Goal: Task Accomplishment & Management: Use online tool/utility

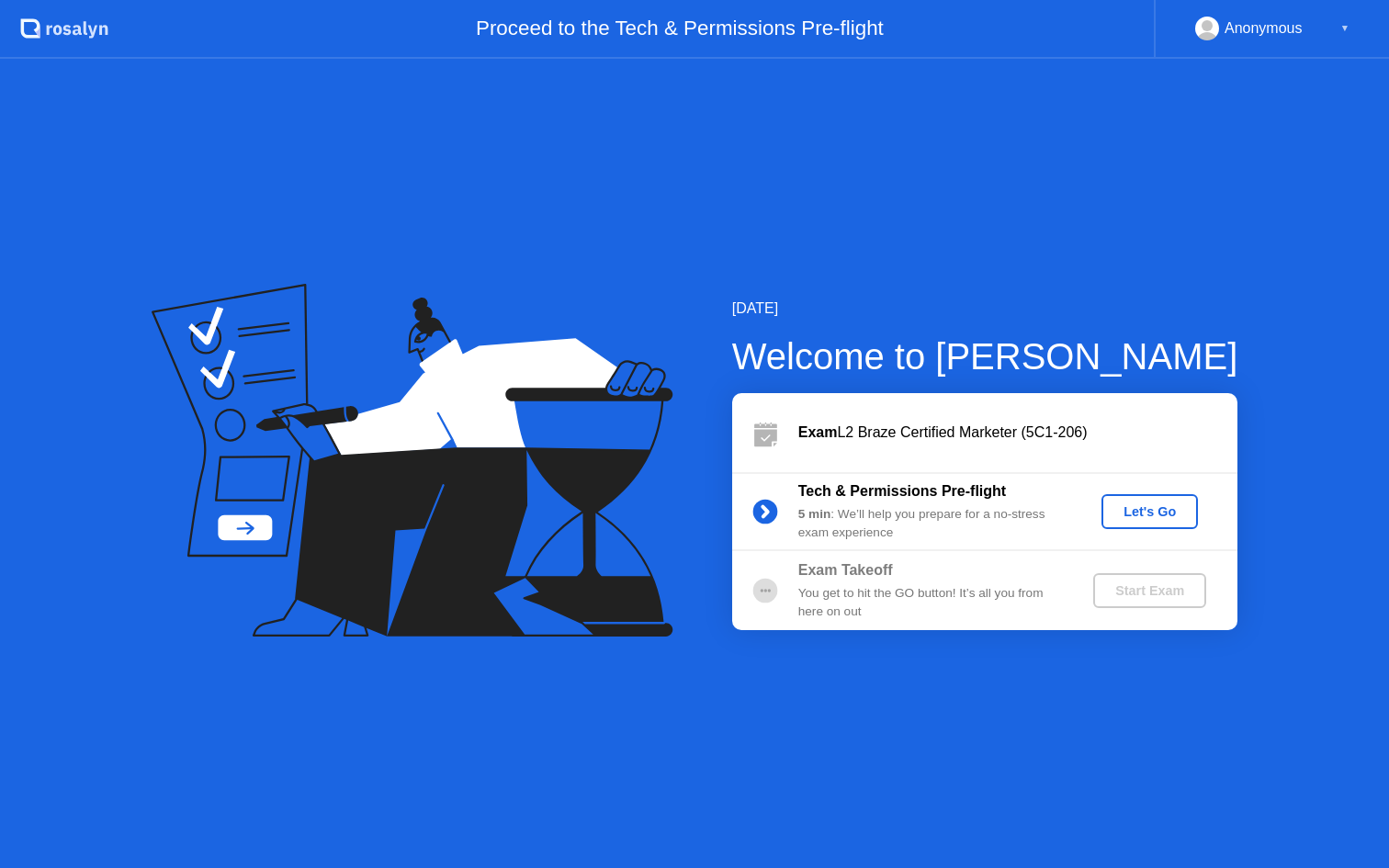
click at [1133, 505] on div "Let's Go" at bounding box center [1151, 511] width 82 height 14
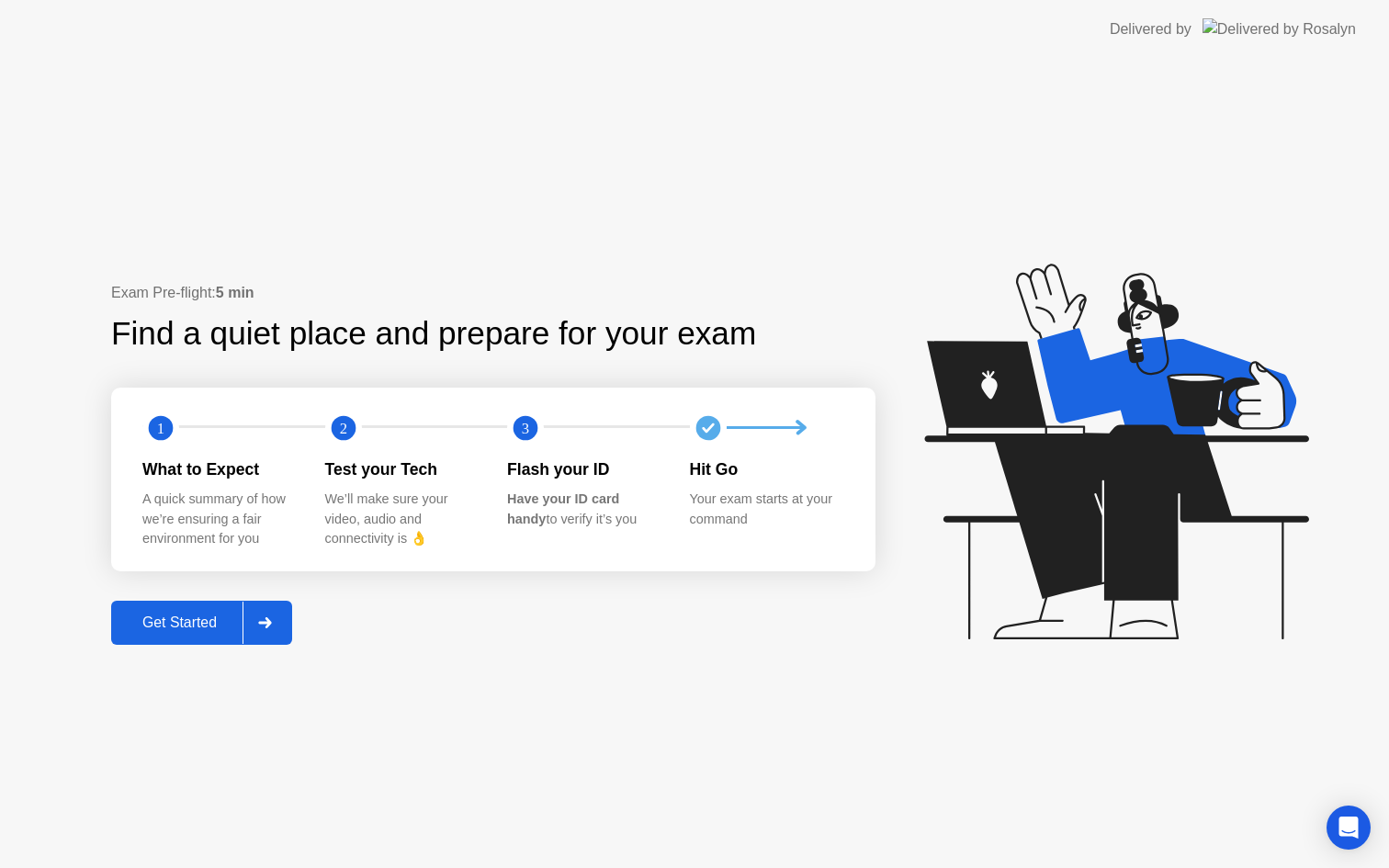
click at [209, 622] on div "Get Started" at bounding box center [179, 622] width 126 height 16
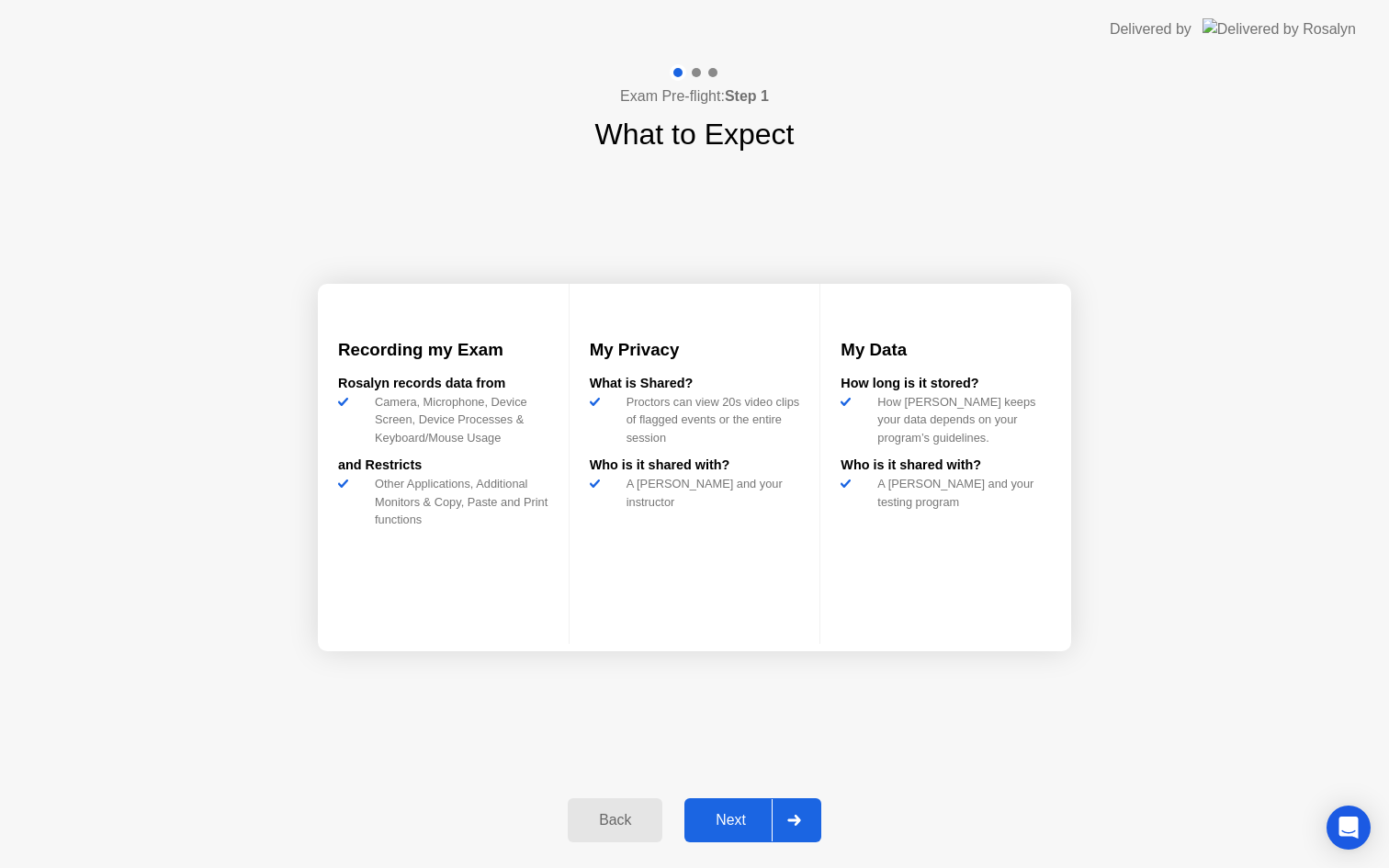
click at [729, 821] on div "Next" at bounding box center [731, 819] width 82 height 16
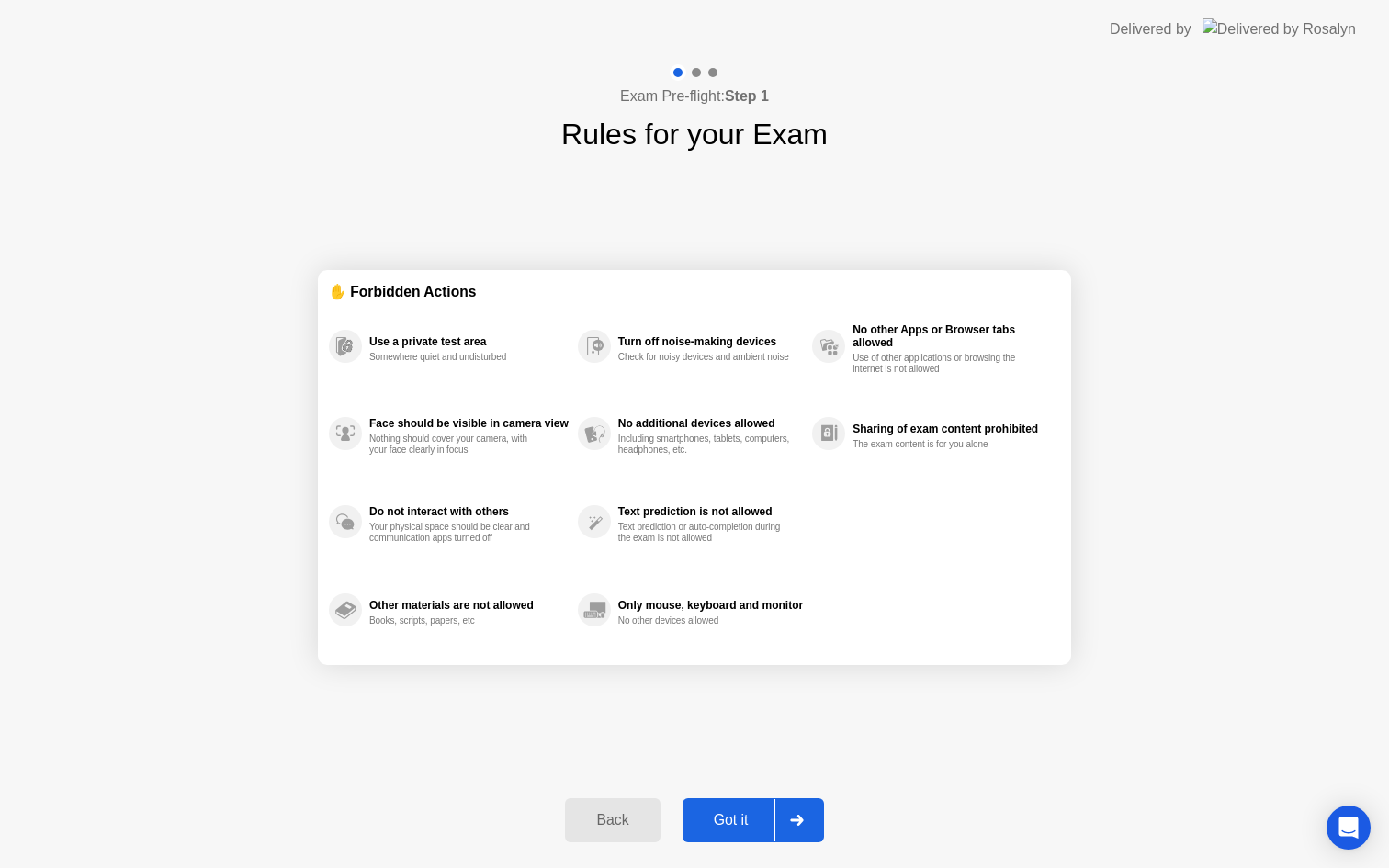
click at [751, 813] on div "Got it" at bounding box center [731, 819] width 87 height 16
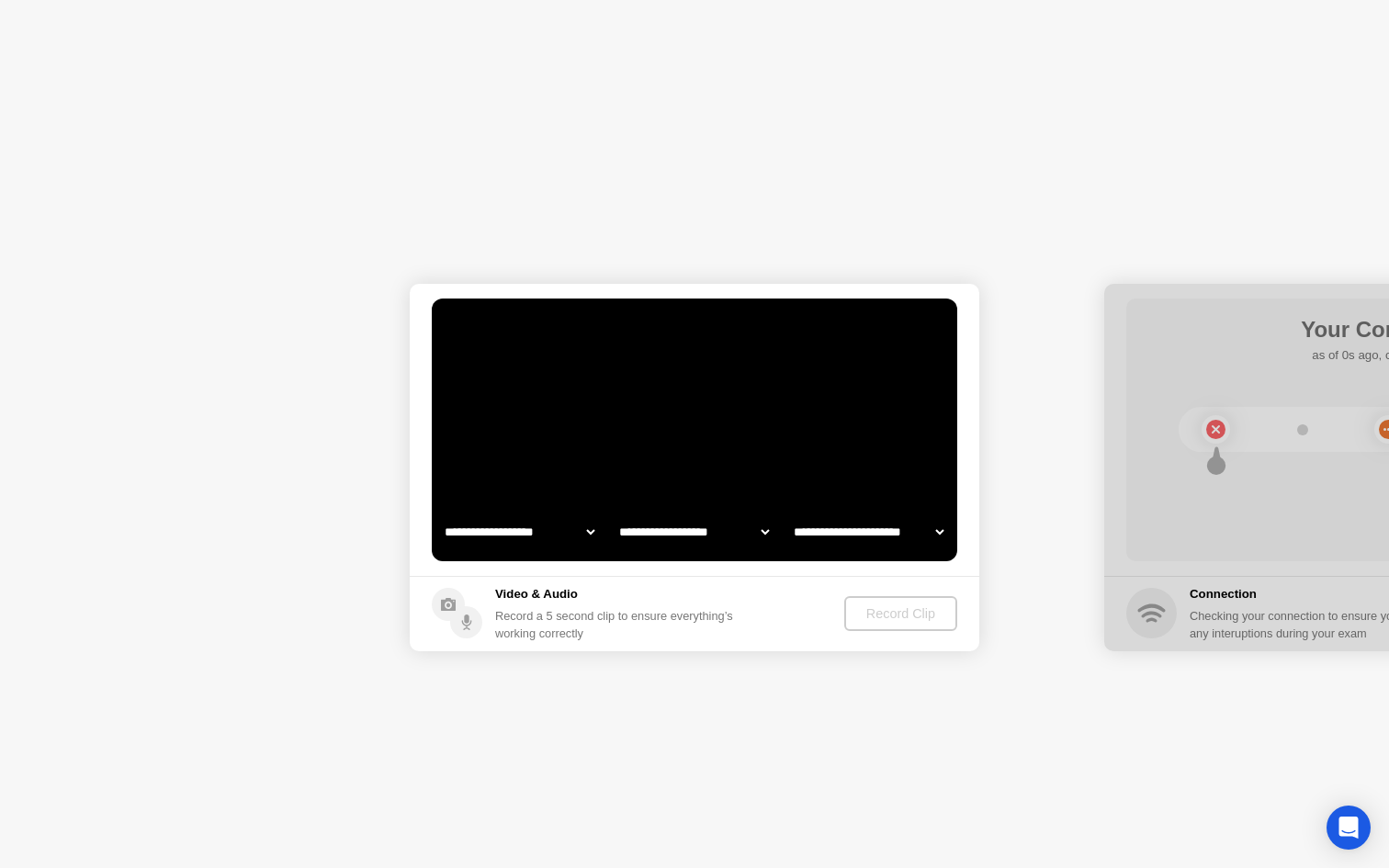
select select "**********"
select select "*******"
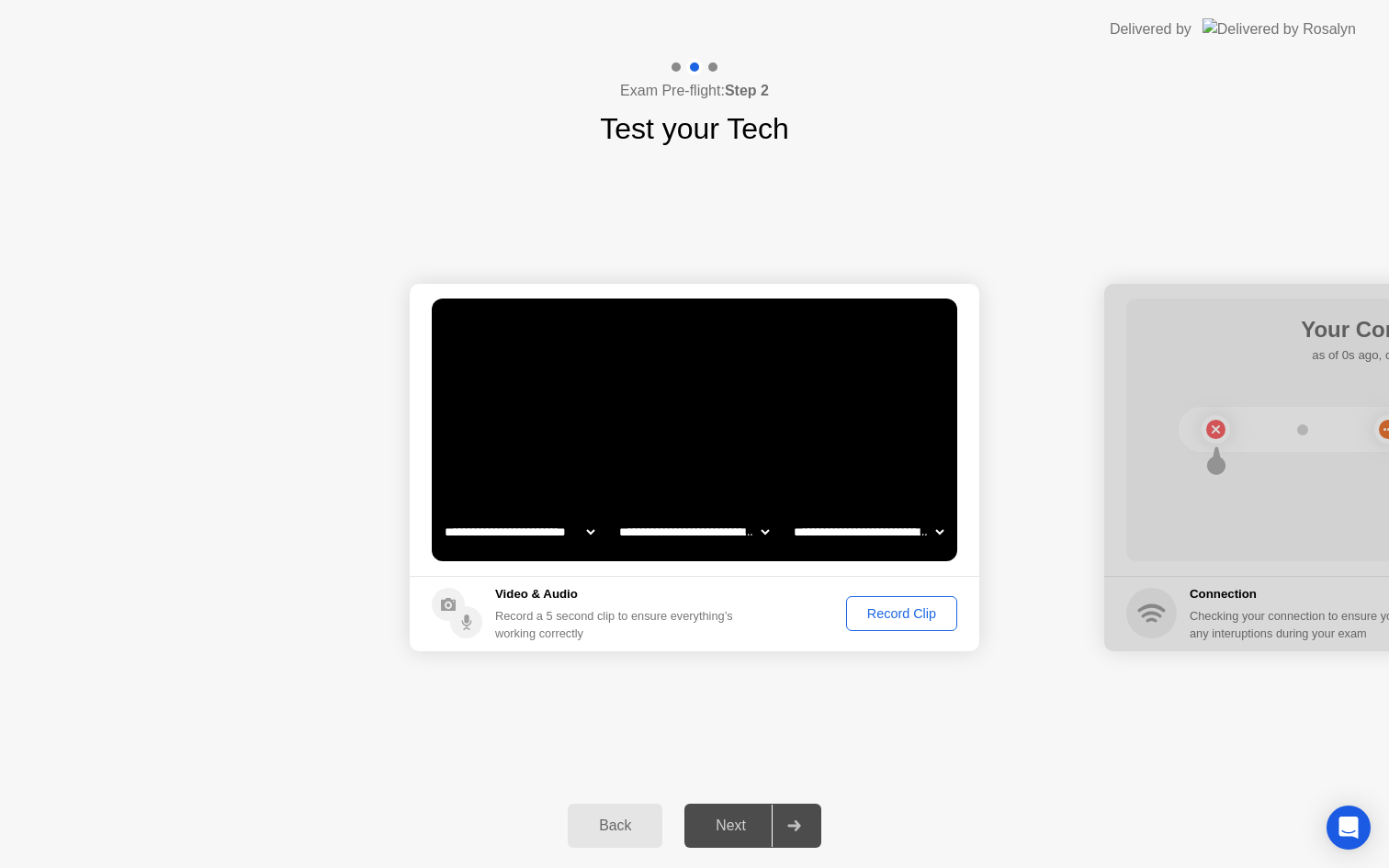
click at [885, 615] on div "Record Clip" at bounding box center [902, 613] width 98 height 14
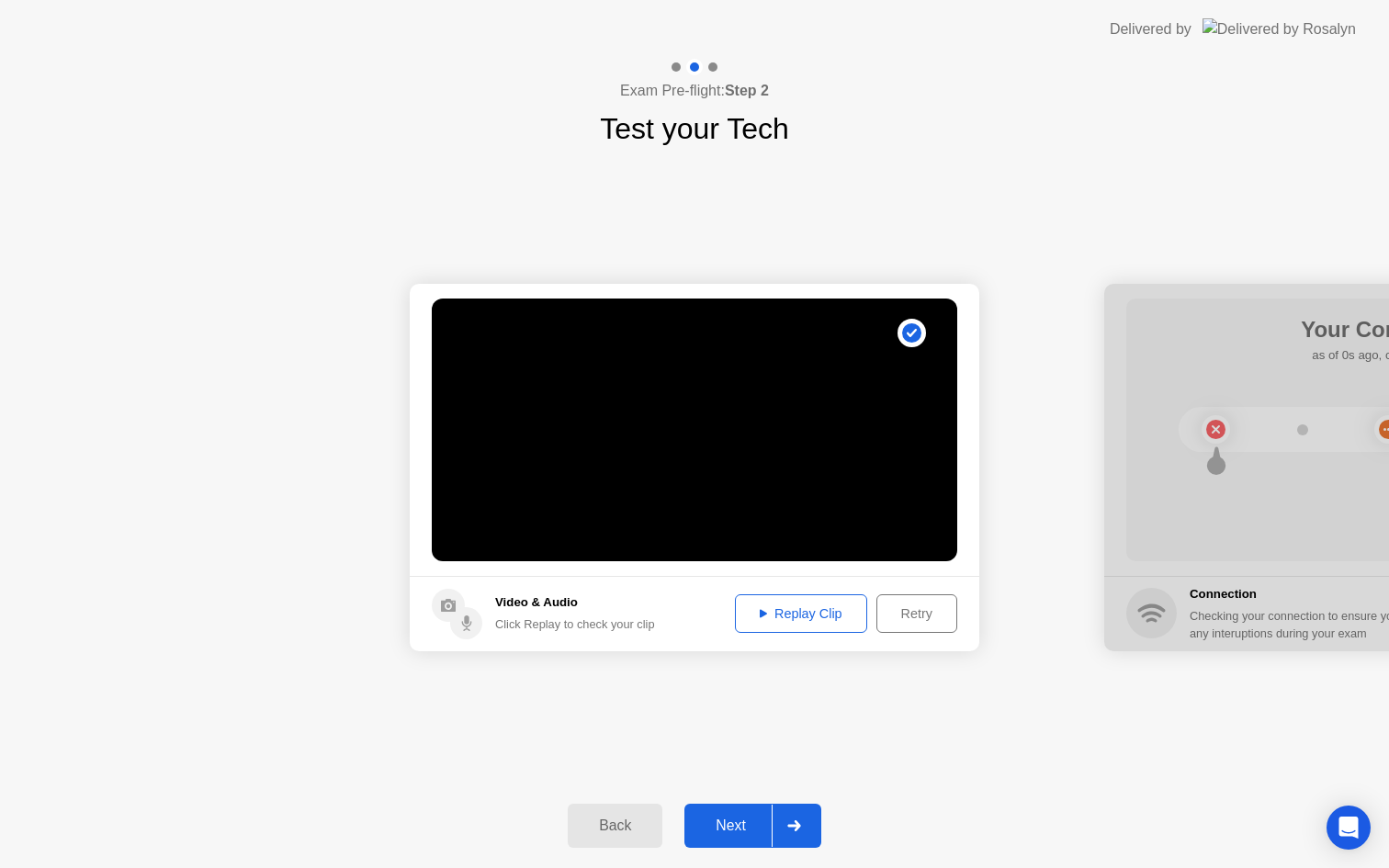
click at [734, 825] on div "Next" at bounding box center [731, 825] width 82 height 16
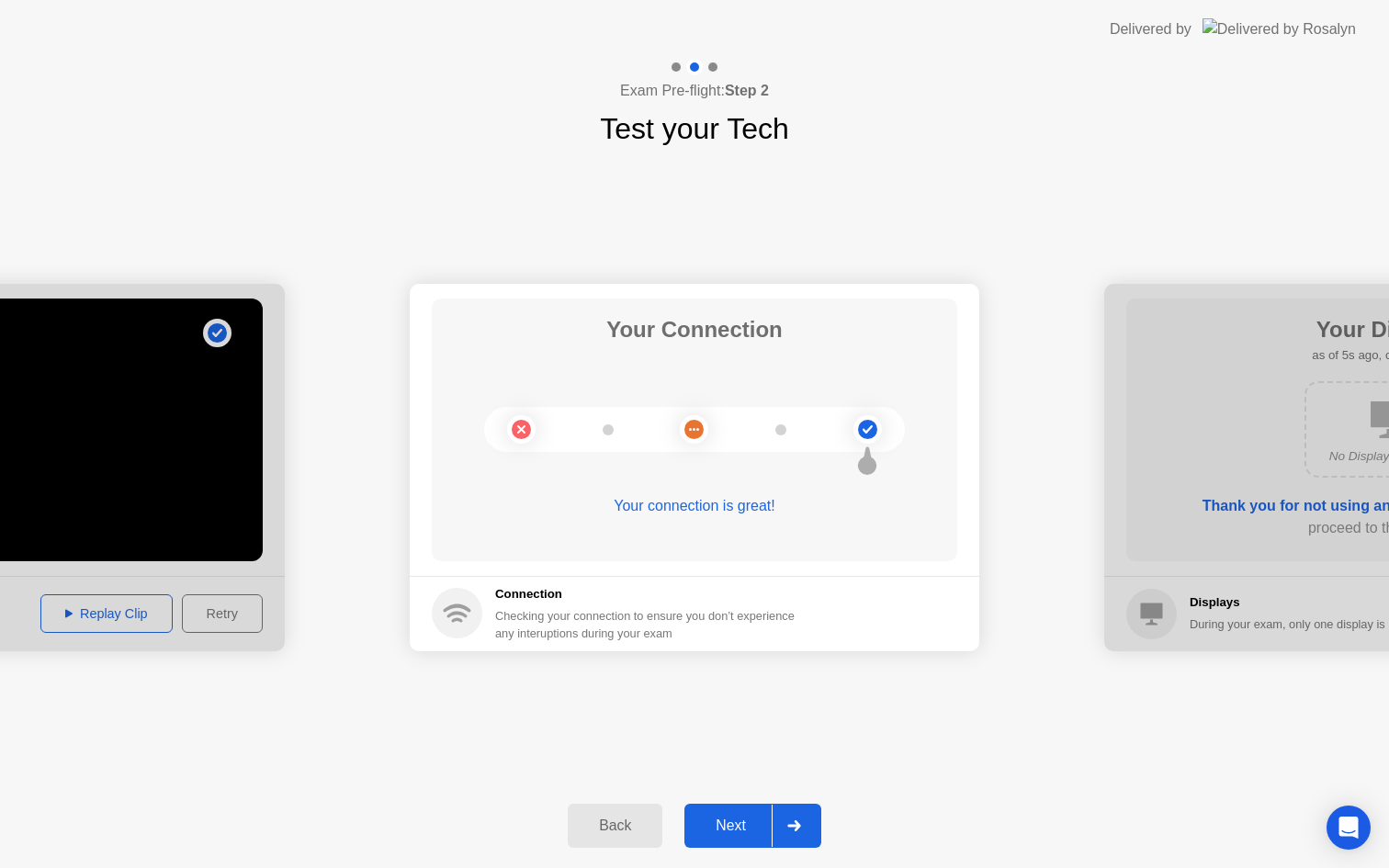
click at [714, 830] on div "Next" at bounding box center [731, 825] width 82 height 16
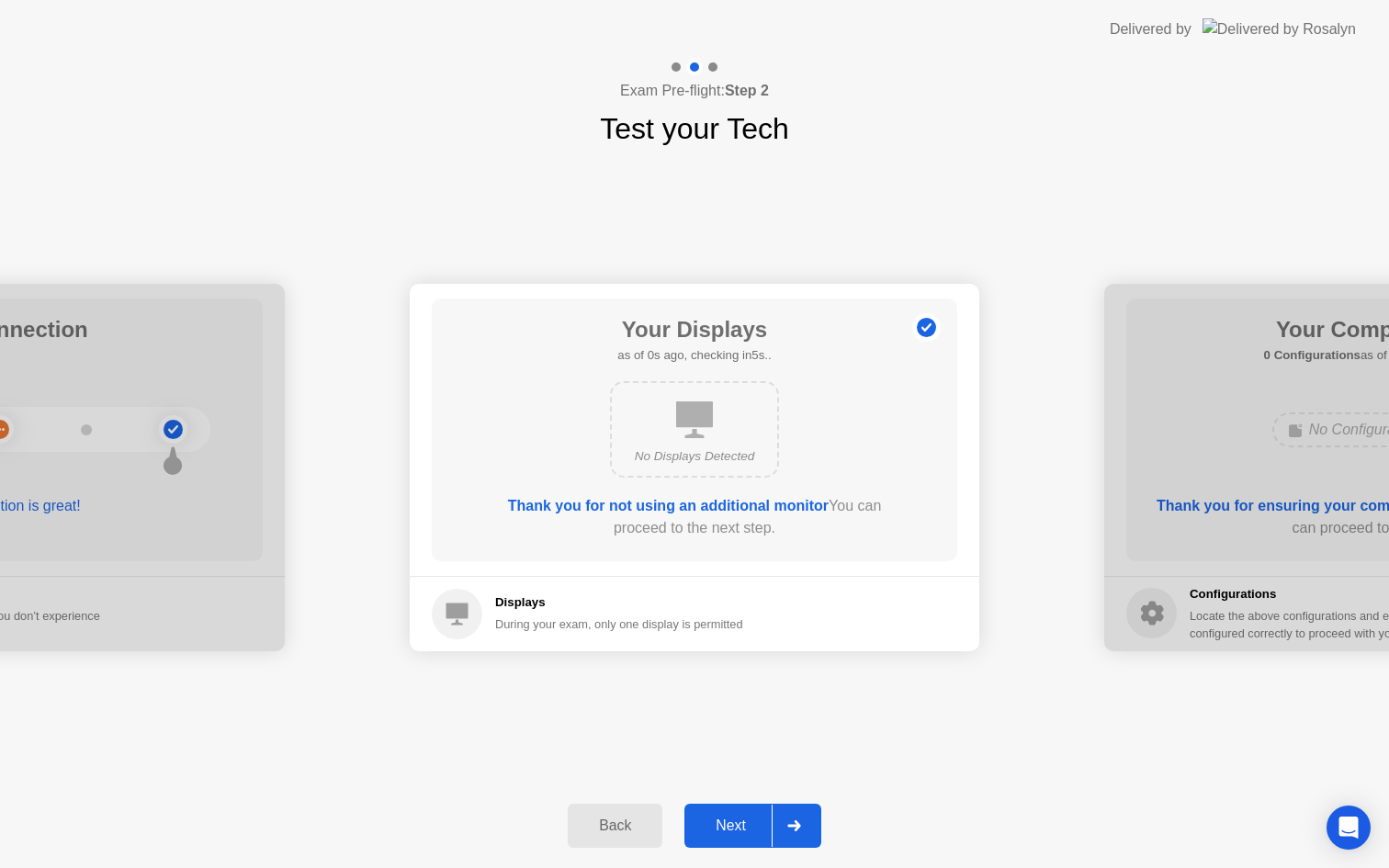
click at [634, 512] on b "Thank you for not using an additional monitor" at bounding box center [669, 506] width 321 height 15
click at [646, 506] on b "Thank you for not using an additional monitor" at bounding box center [669, 506] width 321 height 15
click at [744, 831] on div "Next" at bounding box center [731, 825] width 82 height 16
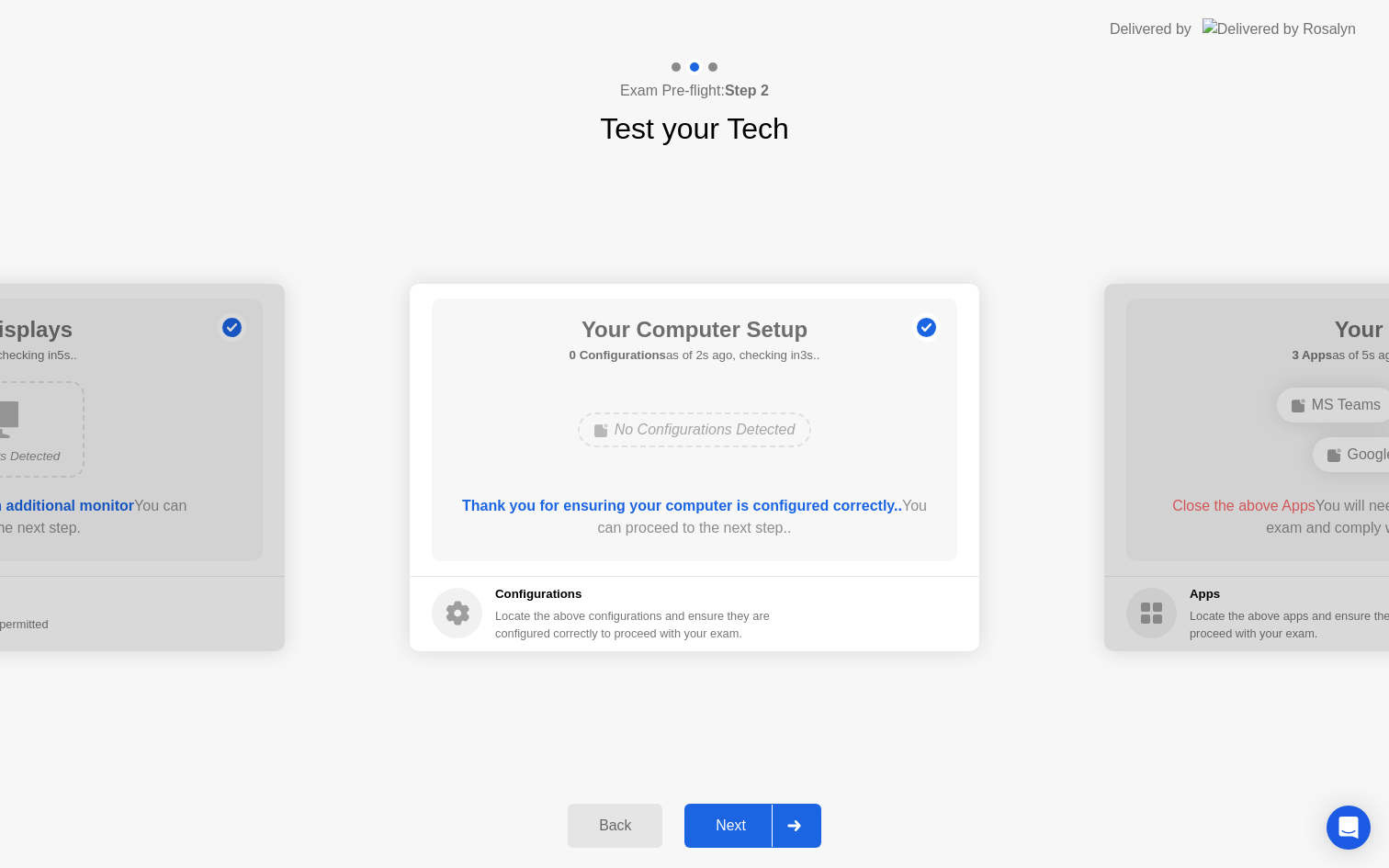
click at [727, 814] on button "Next" at bounding box center [754, 826] width 137 height 44
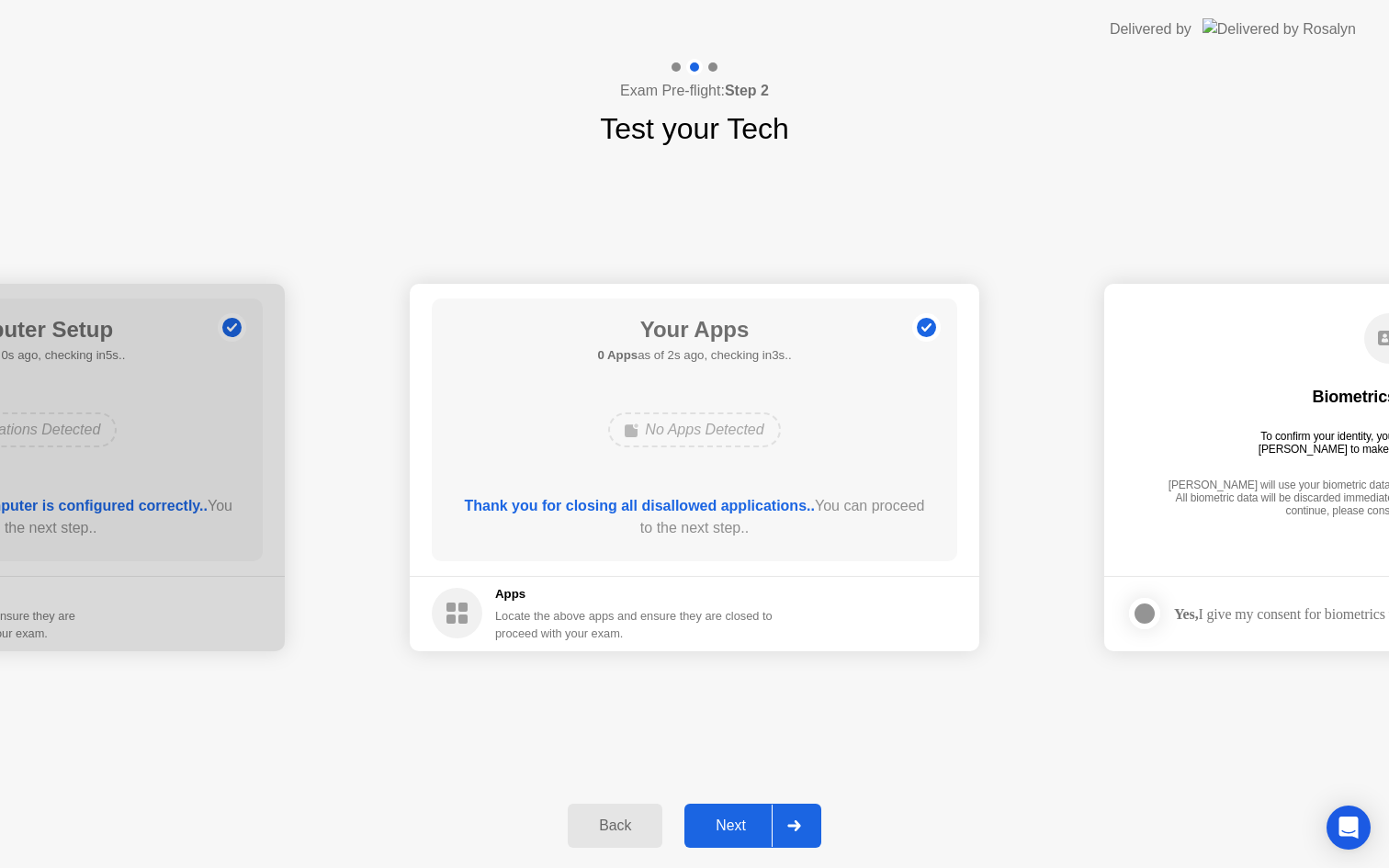
drag, startPoint x: 725, startPoint y: 816, endPoint x: 852, endPoint y: 651, distance: 208.2
click at [852, 651] on div "**********" at bounding box center [694, 464] width 1389 height 810
click at [721, 818] on div "Next" at bounding box center [731, 825] width 82 height 16
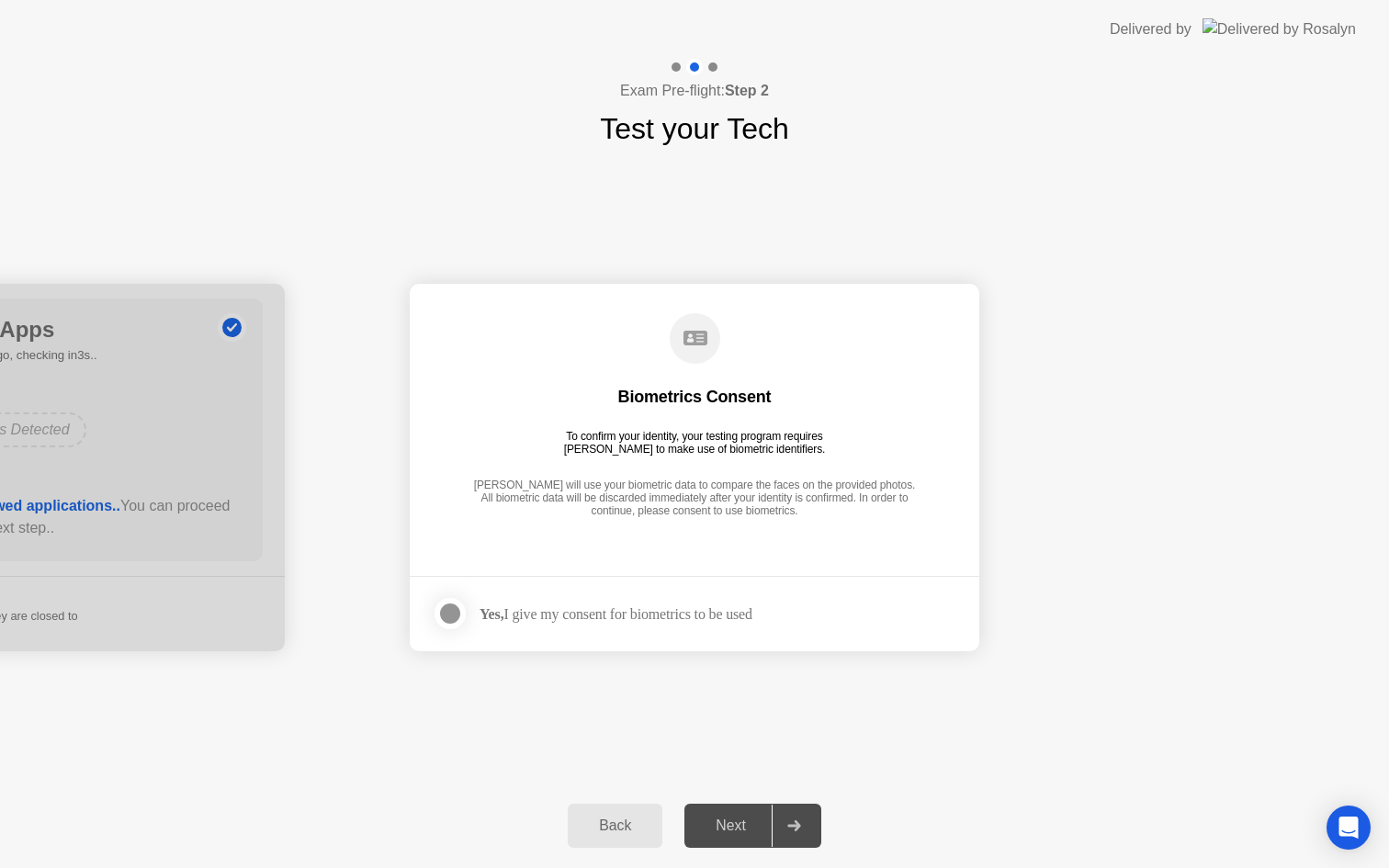
click at [461, 610] on div at bounding box center [449, 613] width 22 height 22
click at [742, 823] on div "Next" at bounding box center [731, 825] width 82 height 16
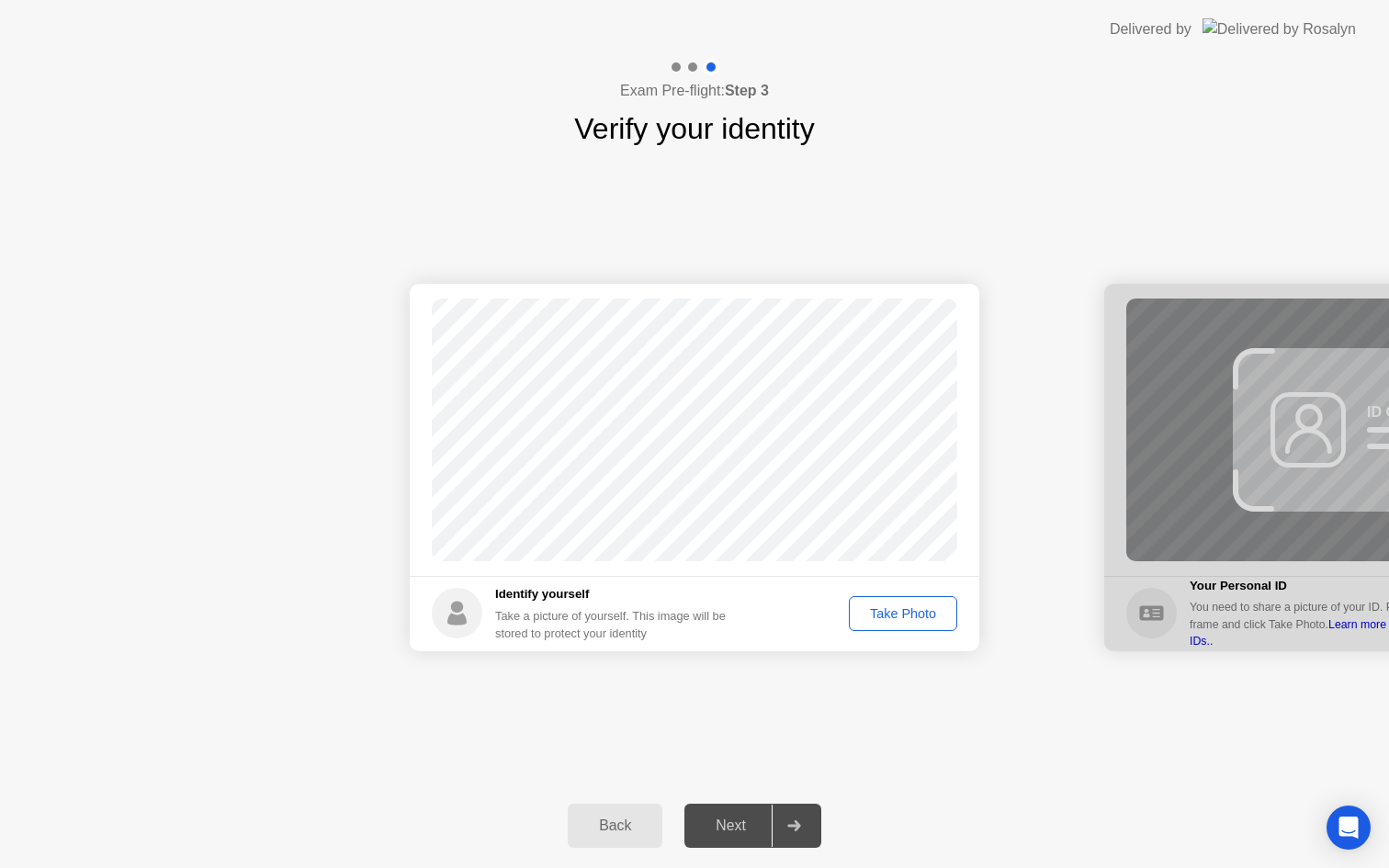
click at [892, 616] on div "Take Photo" at bounding box center [903, 613] width 95 height 14
click at [736, 827] on div "Next" at bounding box center [731, 825] width 82 height 16
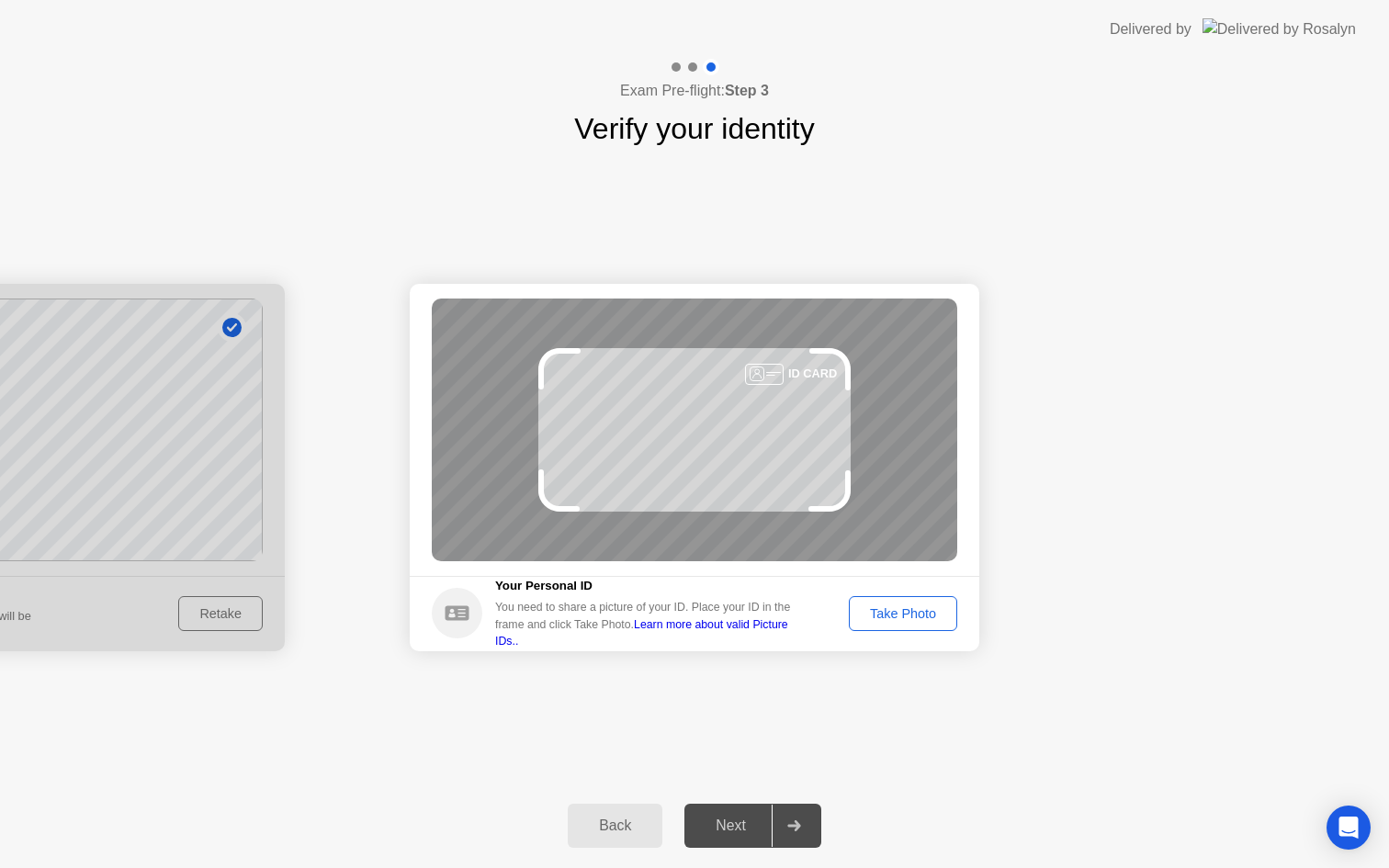
click at [876, 612] on div "Take Photo" at bounding box center [903, 613] width 95 height 14
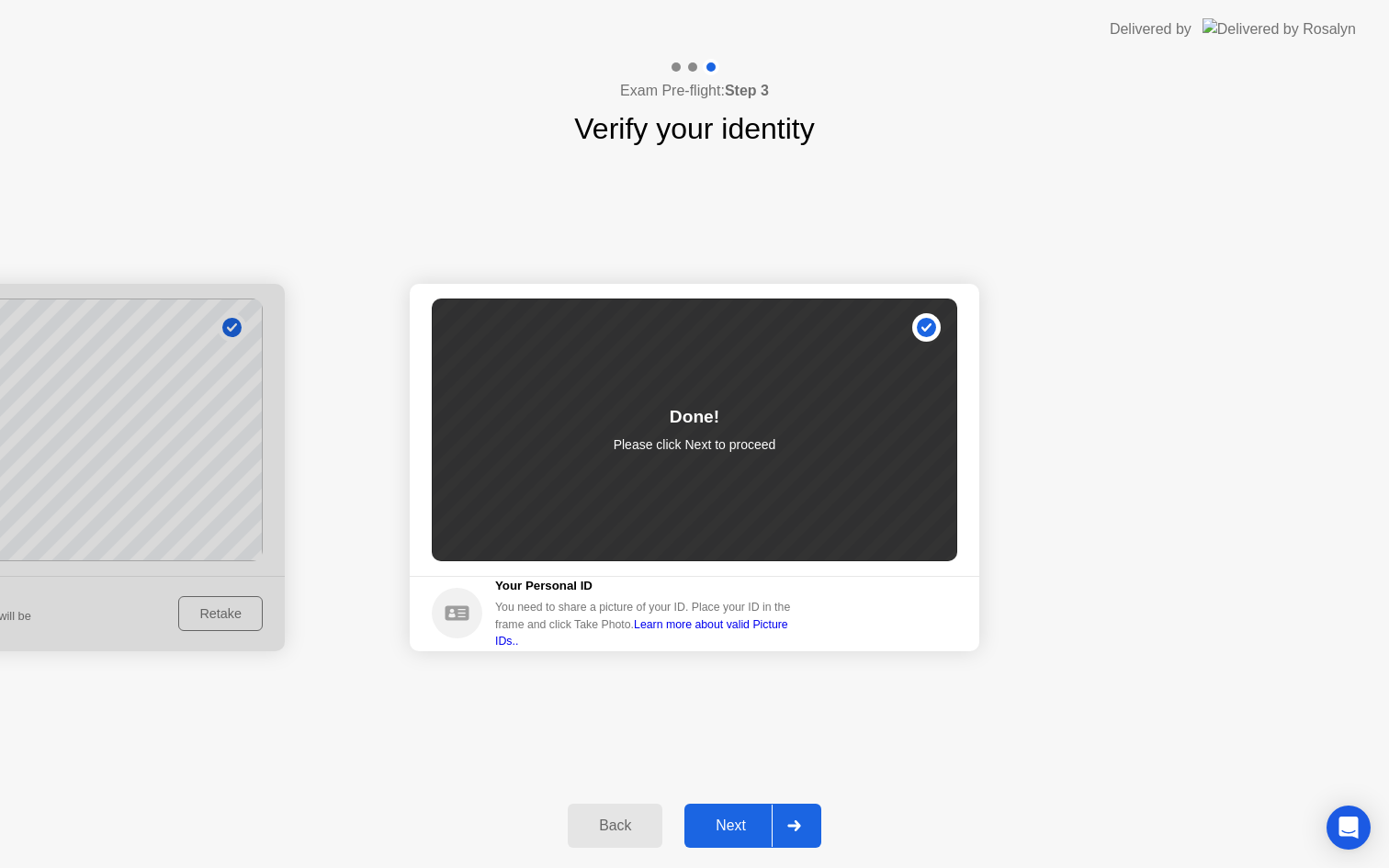
click at [732, 835] on div "Next" at bounding box center [731, 825] width 82 height 16
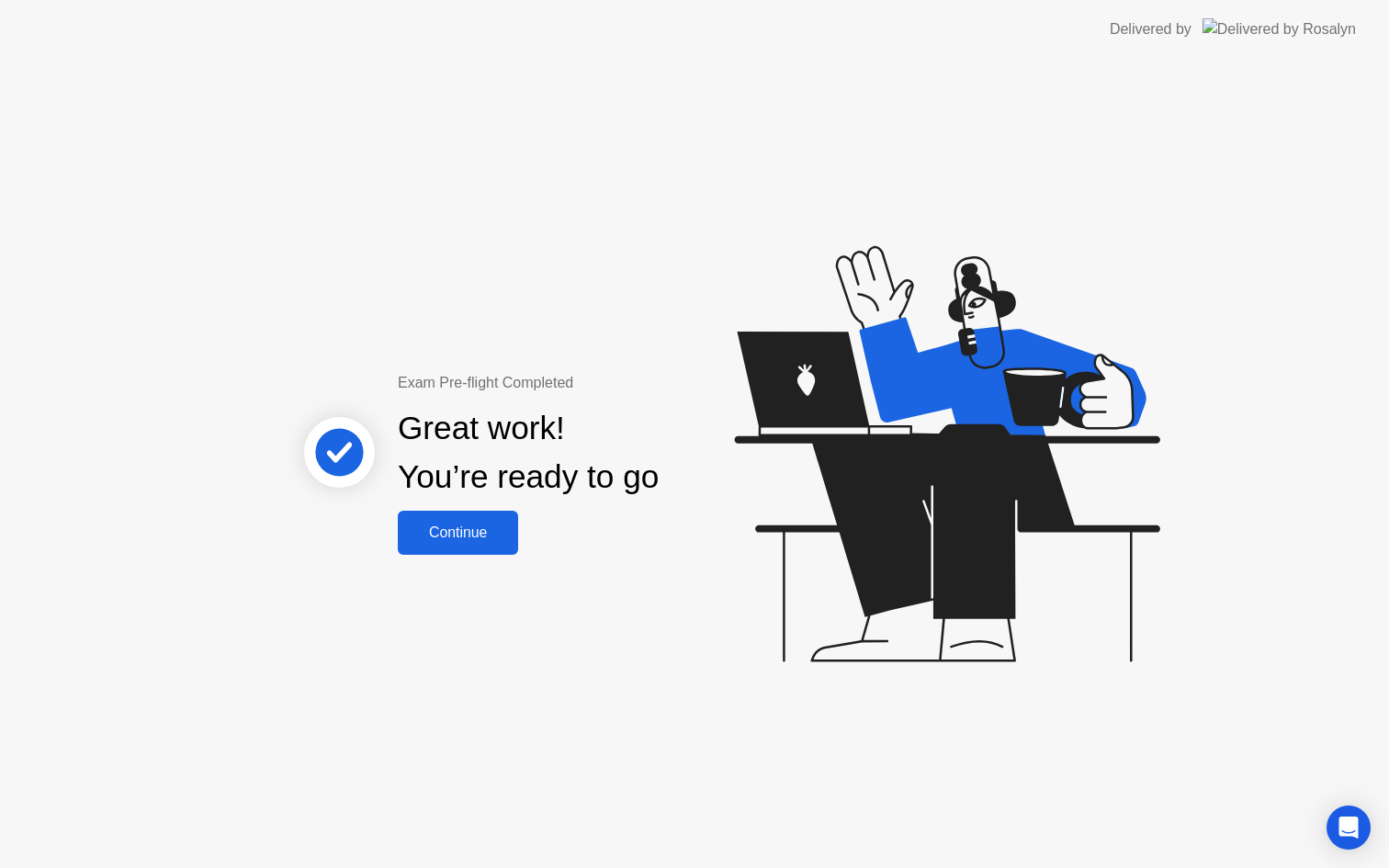
click at [468, 527] on div "Continue" at bounding box center [458, 532] width 110 height 16
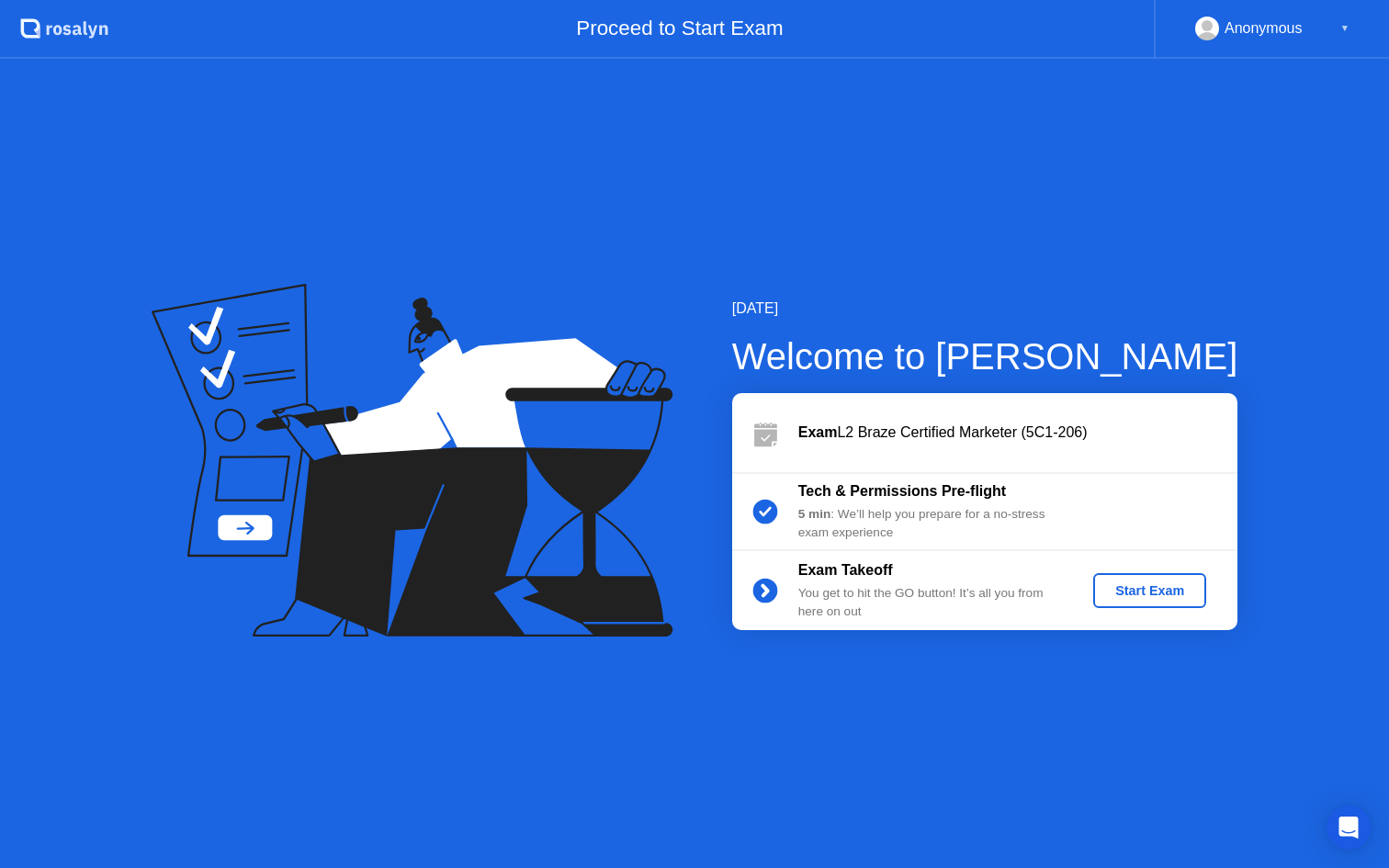
click at [1138, 591] on div "Start Exam" at bounding box center [1150, 590] width 98 height 14
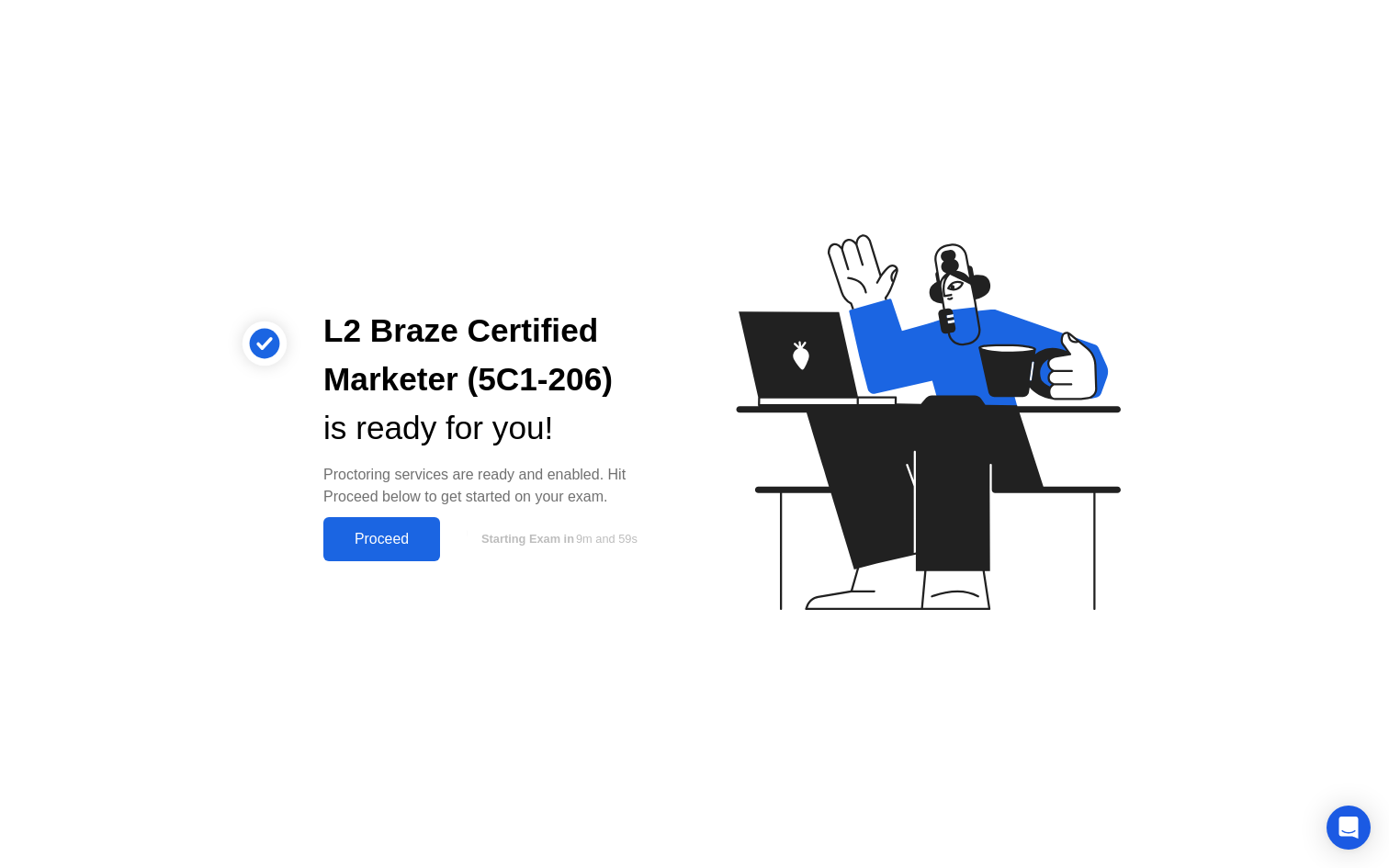
click at [392, 544] on div "Proceed" at bounding box center [382, 539] width 106 height 16
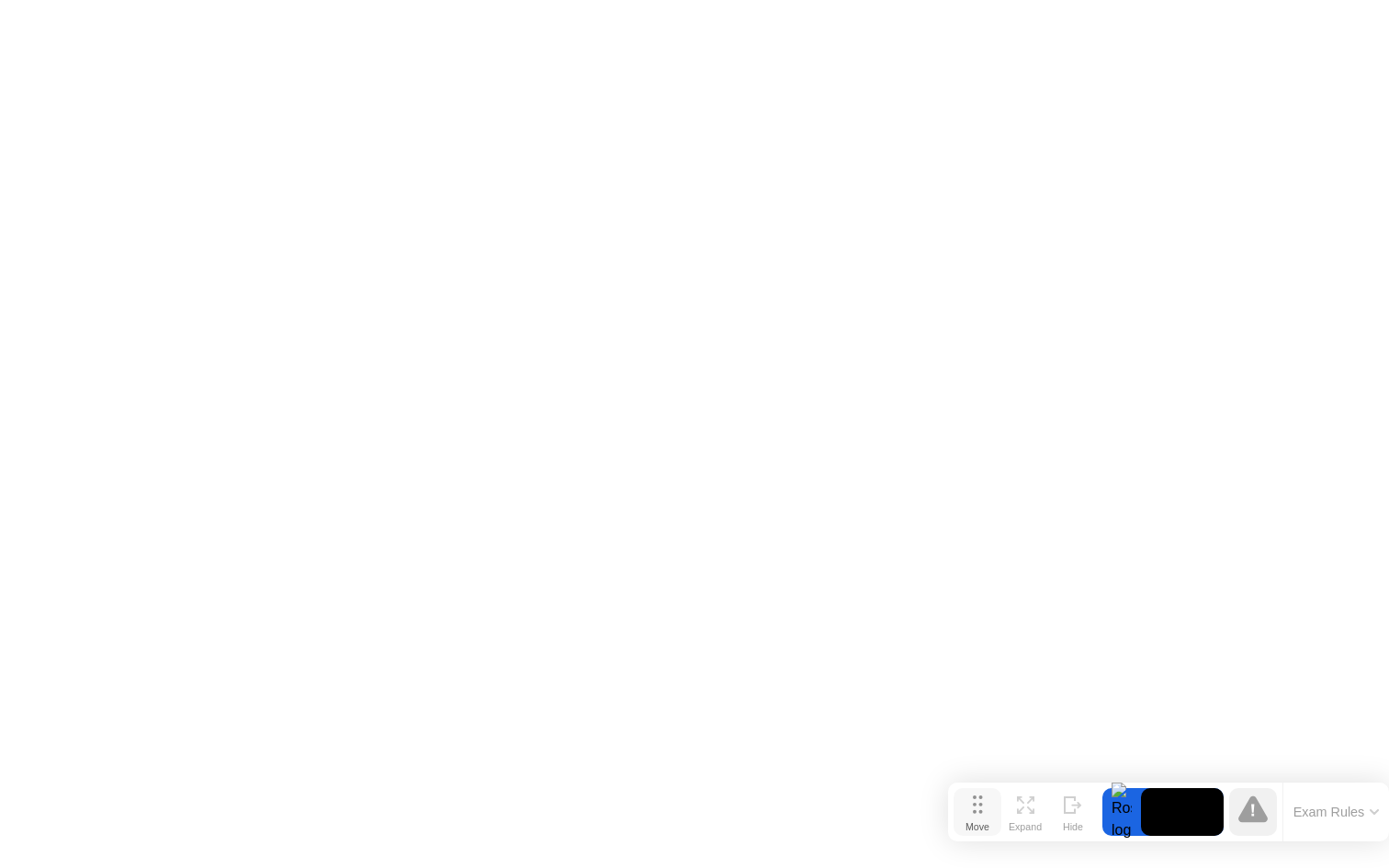
drag, startPoint x: 500, startPoint y: 833, endPoint x: 993, endPoint y: 804, distance: 493.9
click at [993, 806] on button "Move" at bounding box center [978, 812] width 48 height 48
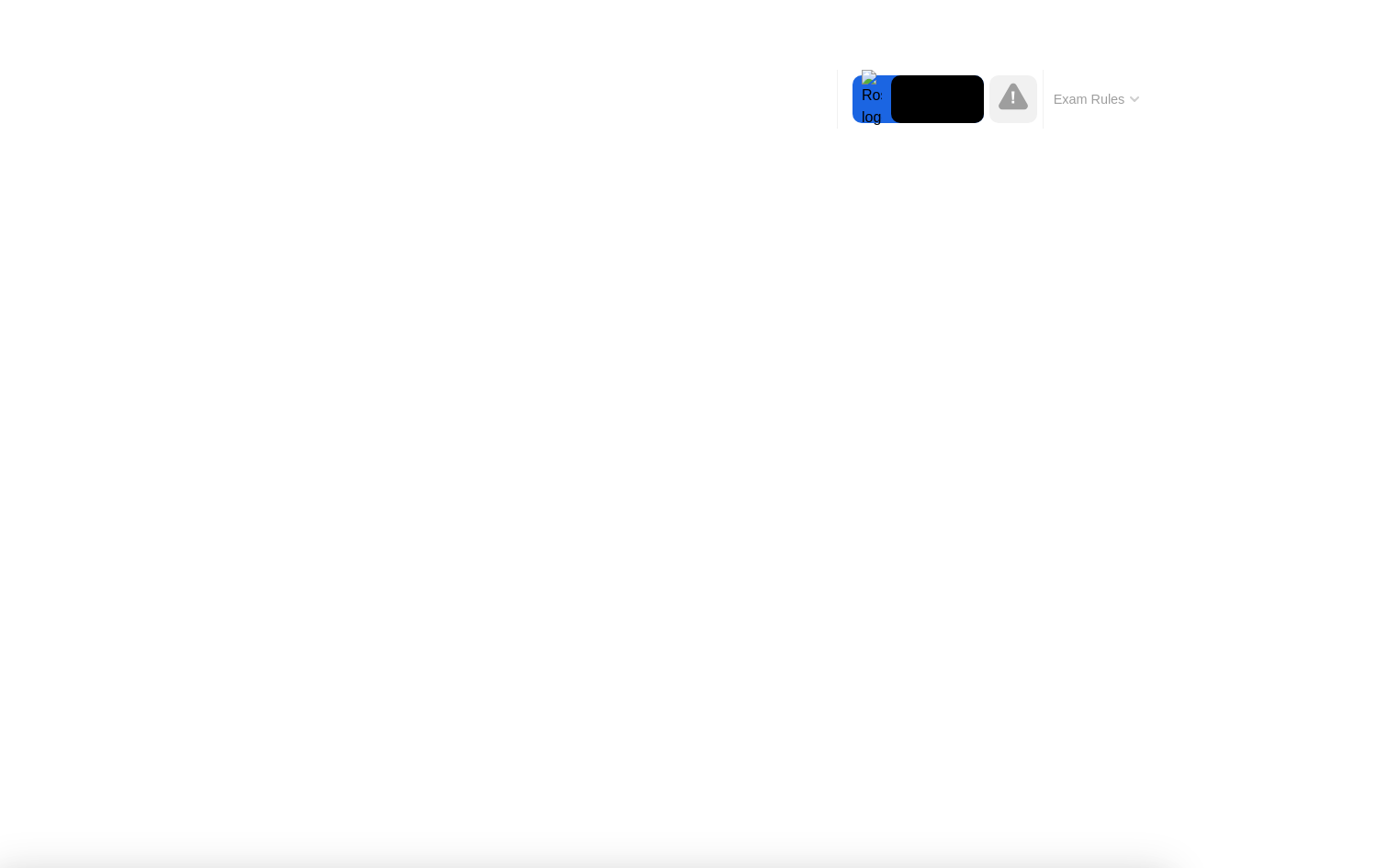
click at [1123, 94] on button "Exam Rules" at bounding box center [1097, 98] width 97 height 16
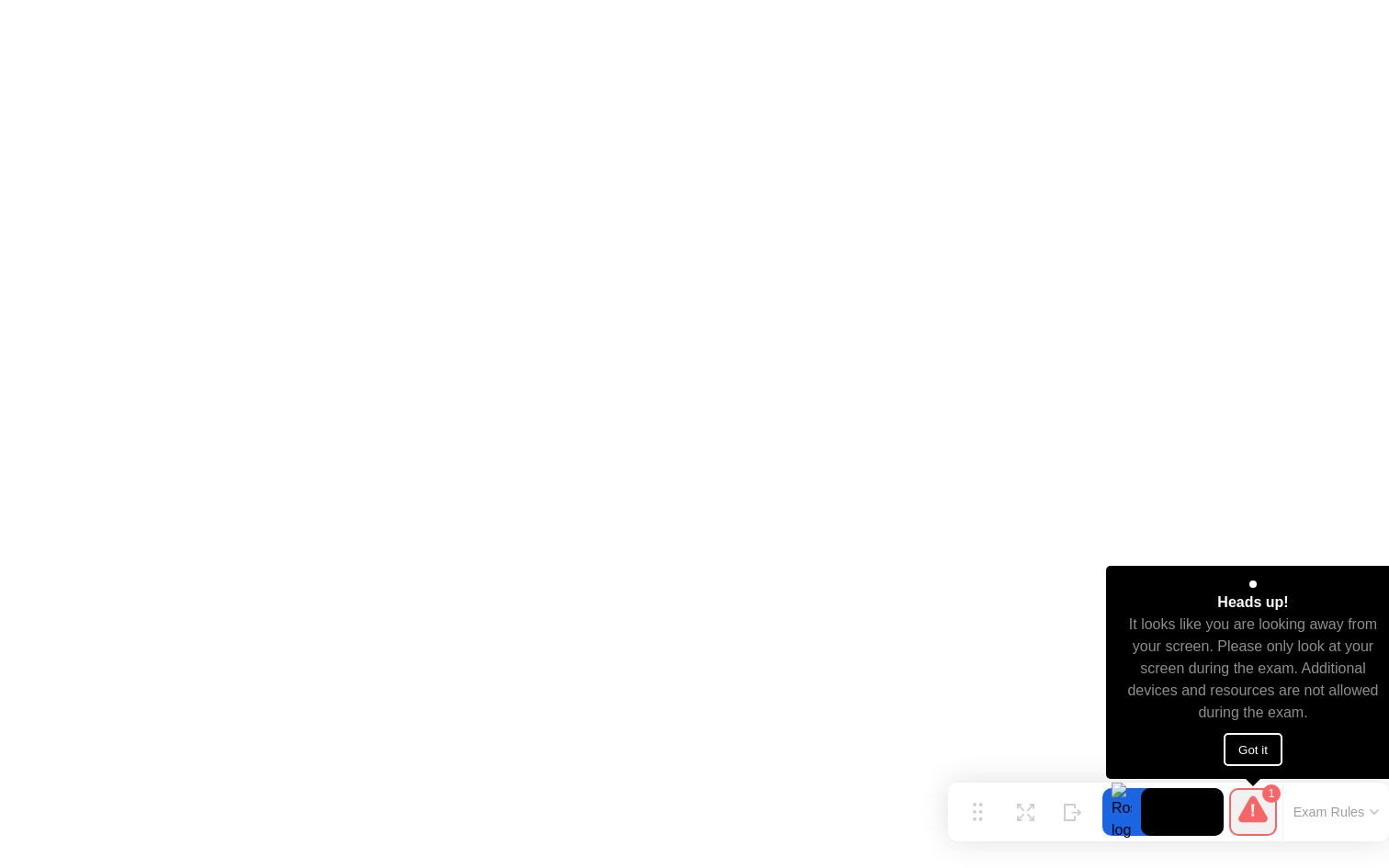
click at [1276, 747] on button "Got it" at bounding box center [1254, 750] width 59 height 33
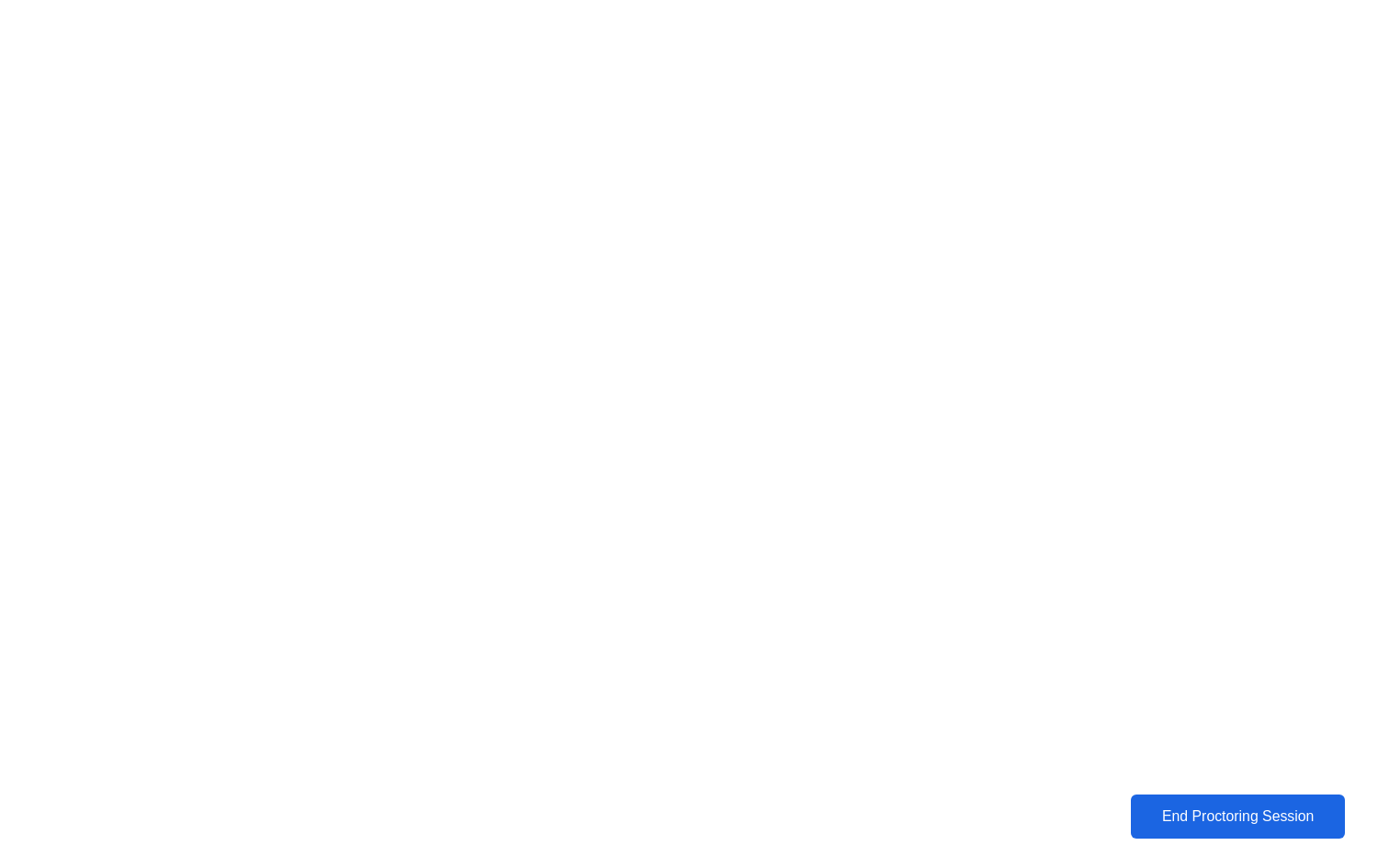
click at [1202, 818] on div "End Proctoring Session" at bounding box center [1237, 816] width 203 height 16
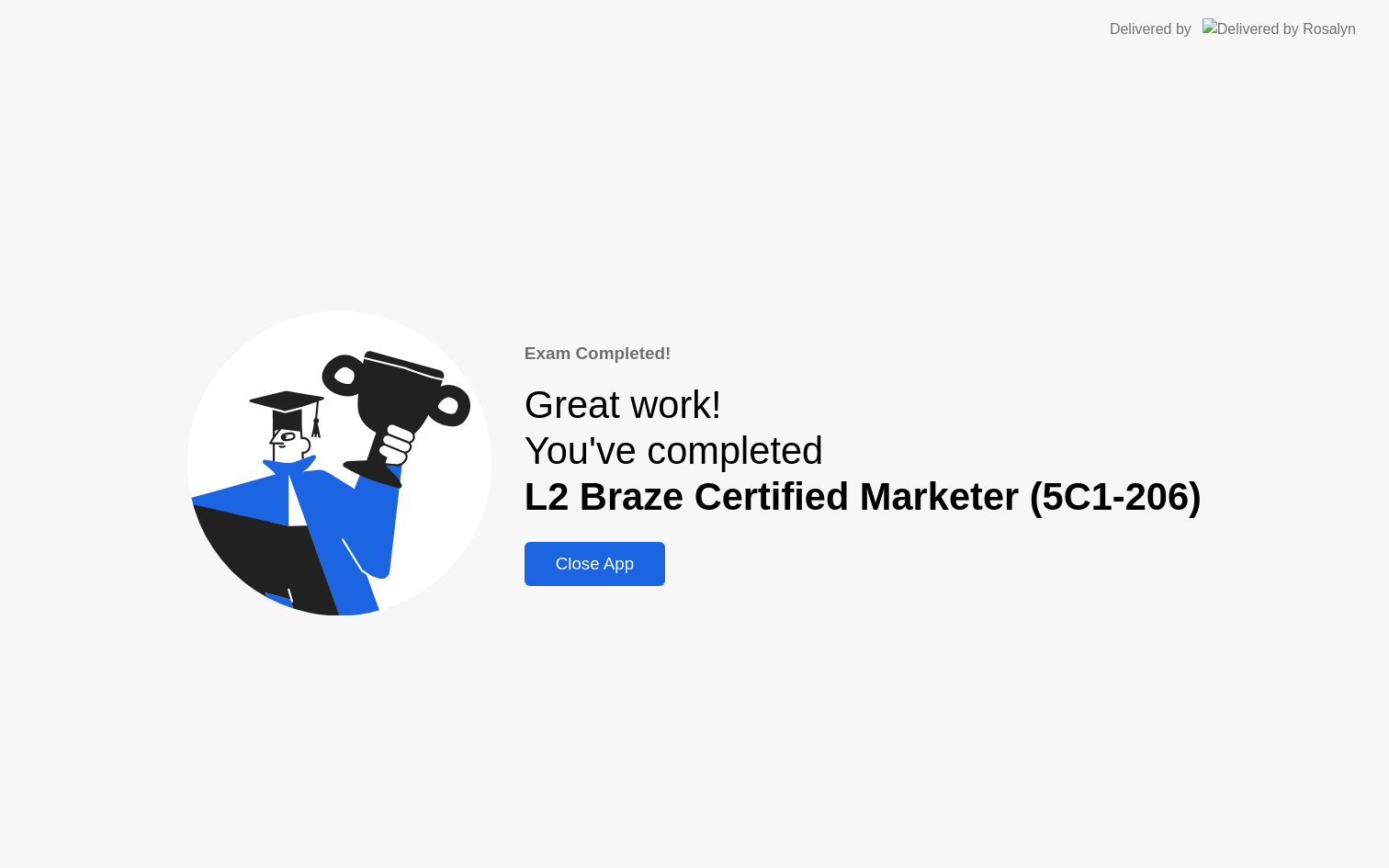
click at [578, 574] on div "Close App" at bounding box center [595, 564] width 130 height 20
